Goal: Find specific page/section: Find specific page/section

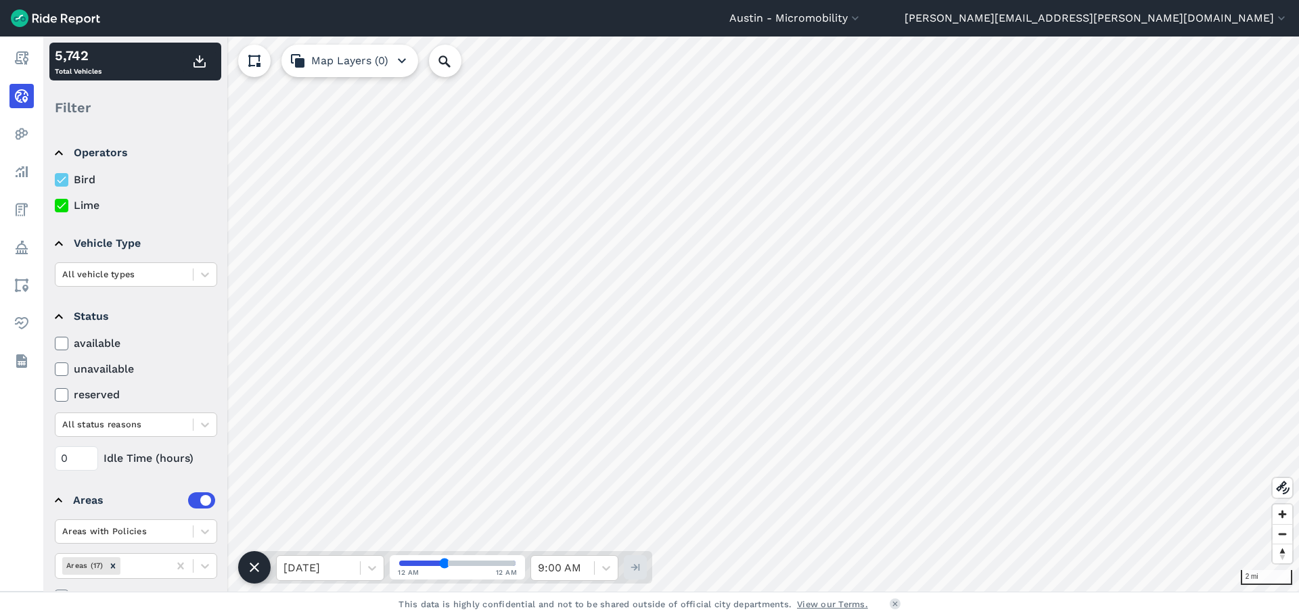
click at [59, 182] on use at bounding box center [61, 180] width 9 height 7
click at [55, 181] on input "Bird" at bounding box center [55, 176] width 0 height 9
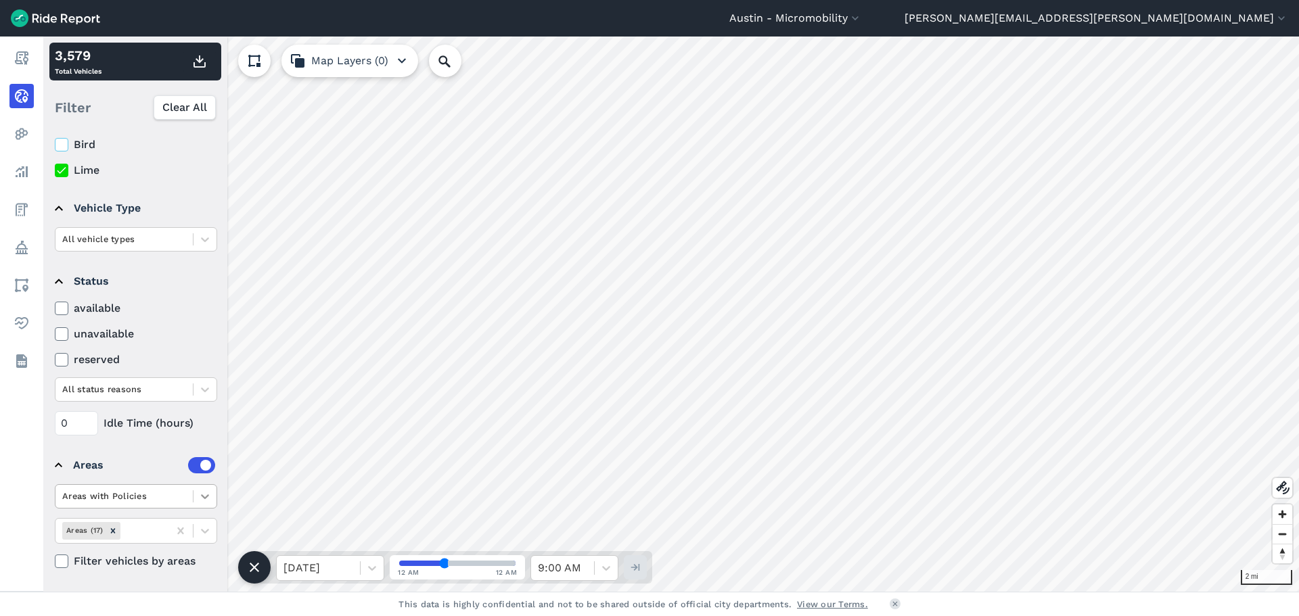
click at [212, 503] on div at bounding box center [204, 496] width 23 height 23
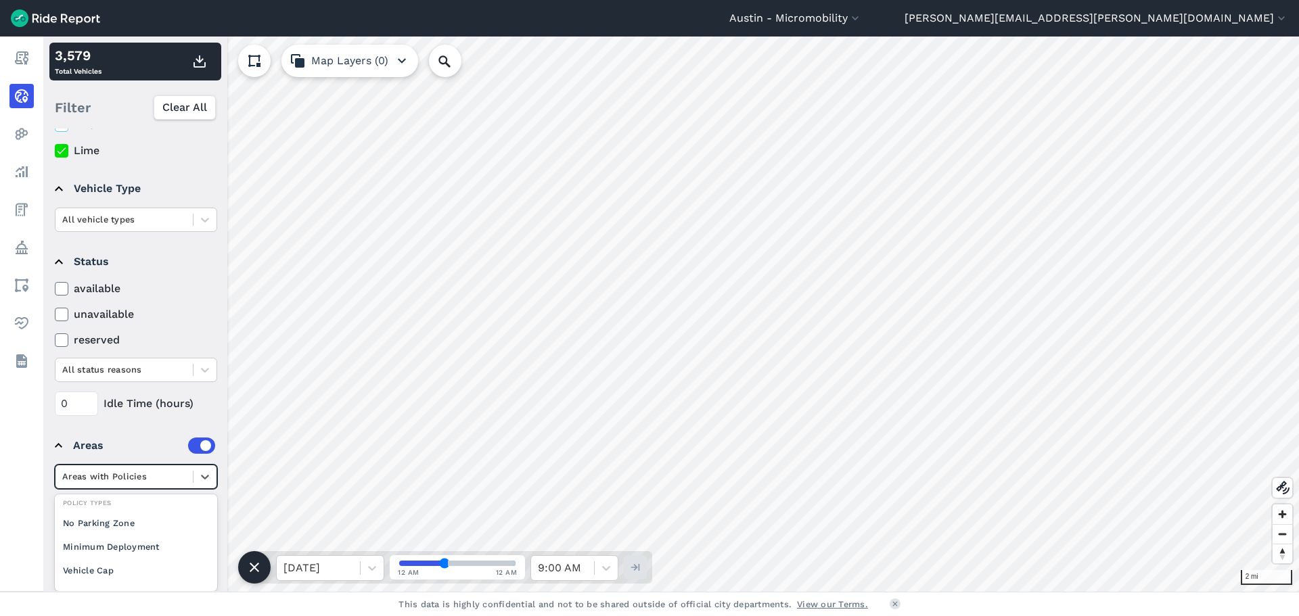
scroll to position [0, 0]
click at [131, 435] on div "Operators Bird Lime Vehicle Type All vehicle types Status available unavailable…" at bounding box center [135, 359] width 184 height 463
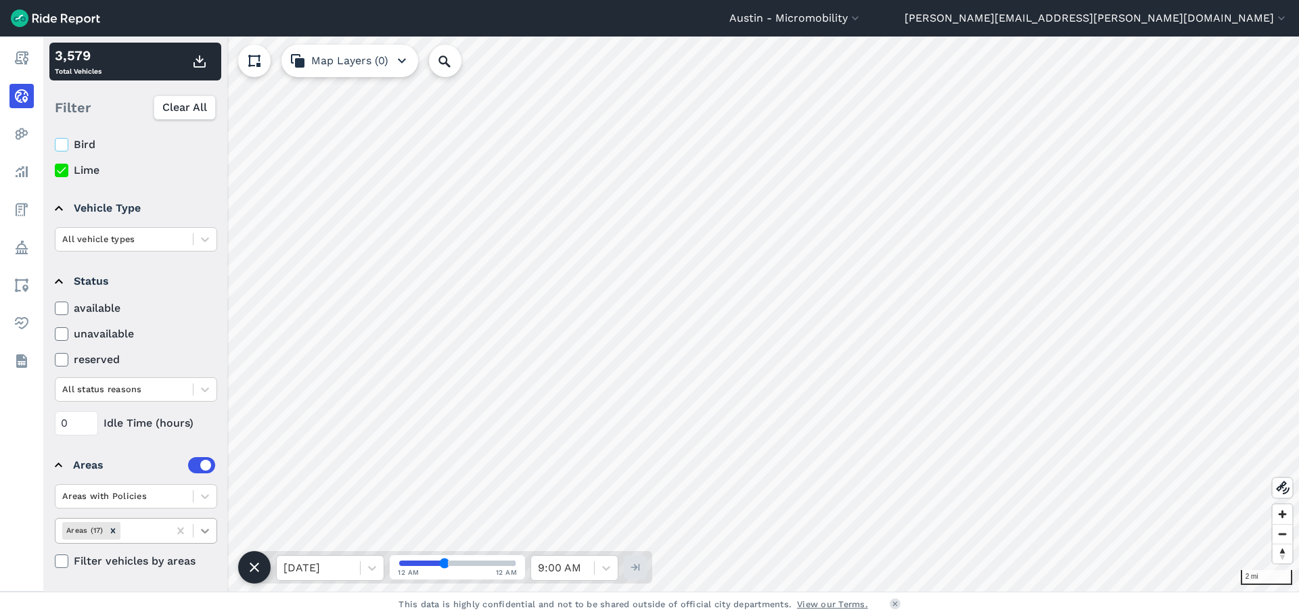
click at [203, 525] on icon at bounding box center [205, 531] width 14 height 14
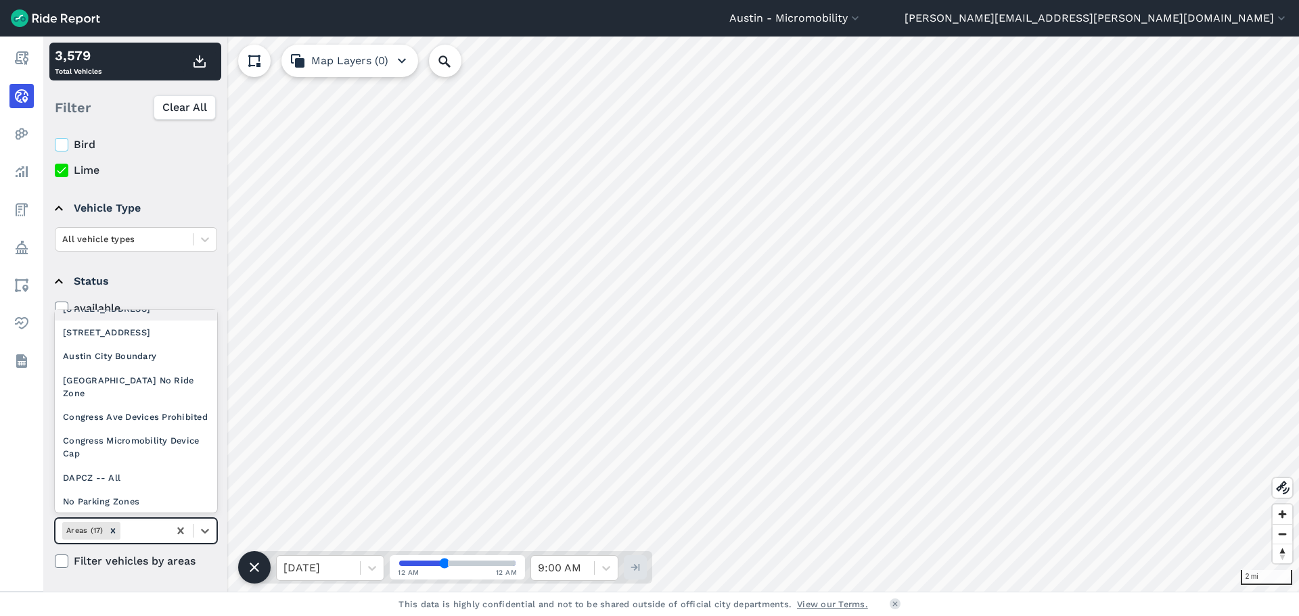
scroll to position [135, 0]
click at [112, 470] on div "DAPCZ -- All" at bounding box center [136, 477] width 162 height 24
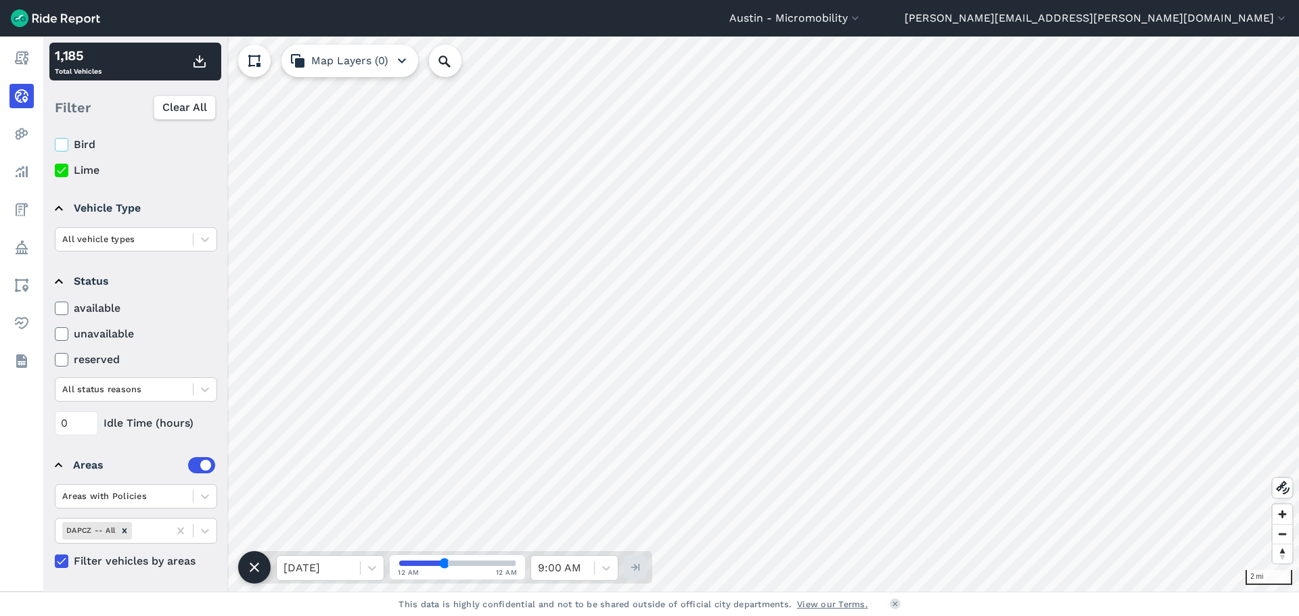
click at [58, 149] on icon at bounding box center [61, 145] width 12 height 14
click at [55, 145] on input "Bird" at bounding box center [55, 141] width 0 height 9
click at [62, 170] on icon at bounding box center [61, 171] width 12 height 14
click at [55, 170] on input "Lime" at bounding box center [55, 166] width 0 height 9
